Goal: Transaction & Acquisition: Purchase product/service

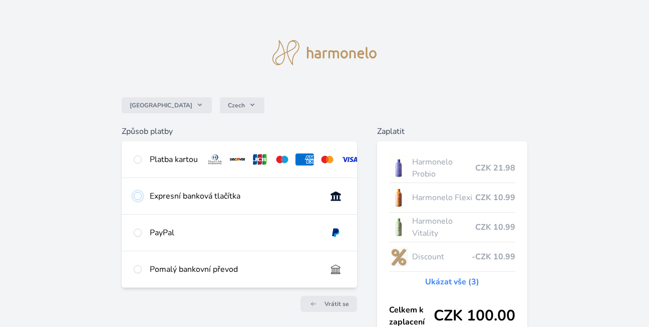
click at [137, 200] on input "radio" at bounding box center [138, 196] width 8 height 8
radio input "true"
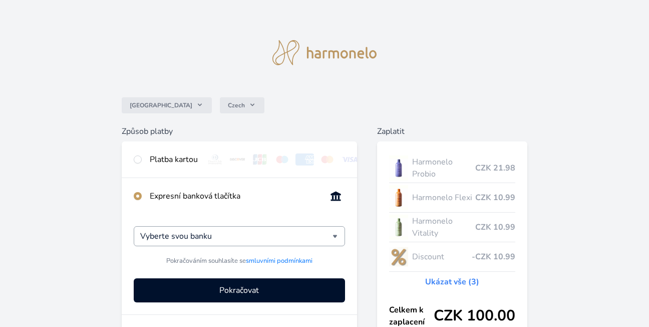
click at [336, 245] on div "Vyberte svou banku" at bounding box center [239, 236] width 211 height 20
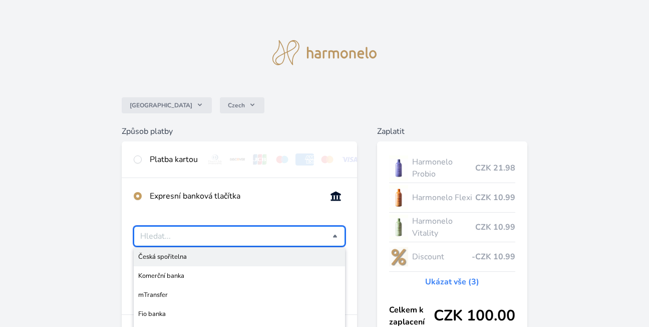
click at [173, 262] on span "Česká spořitelna" at bounding box center [239, 257] width 202 height 10
type input "Česká spořitelna"
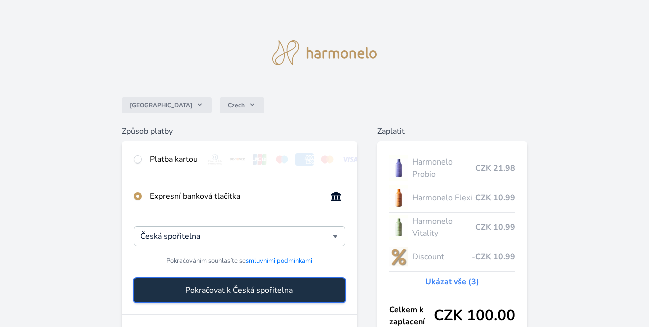
click at [227, 296] on span "Pokračovat k Česká spořitelna" at bounding box center [239, 290] width 108 height 12
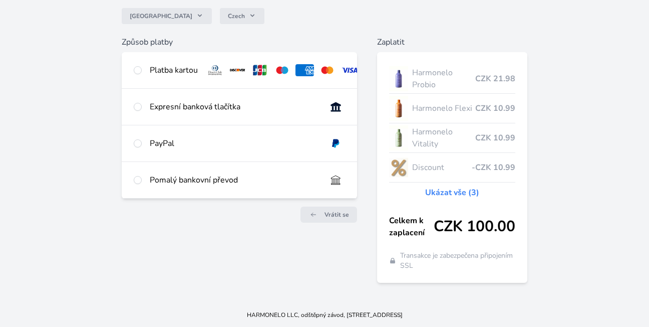
scroll to position [39, 0]
